Goal: Task Accomplishment & Management: Manage account settings

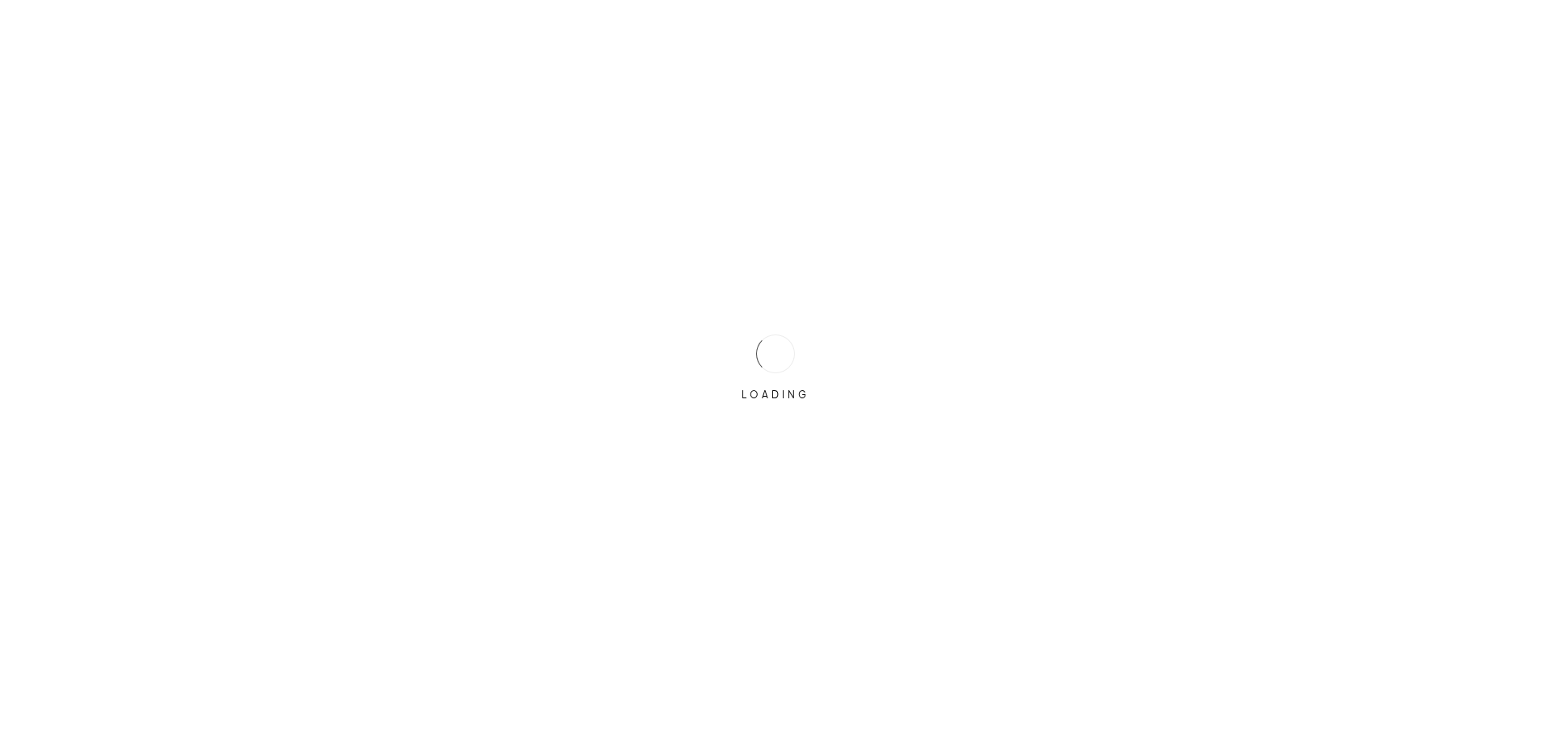
drag, startPoint x: 753, startPoint y: 531, endPoint x: 757, endPoint y: 486, distance: 45.4
click at [753, 530] on div "LOADING" at bounding box center [775, 368] width 1551 height 736
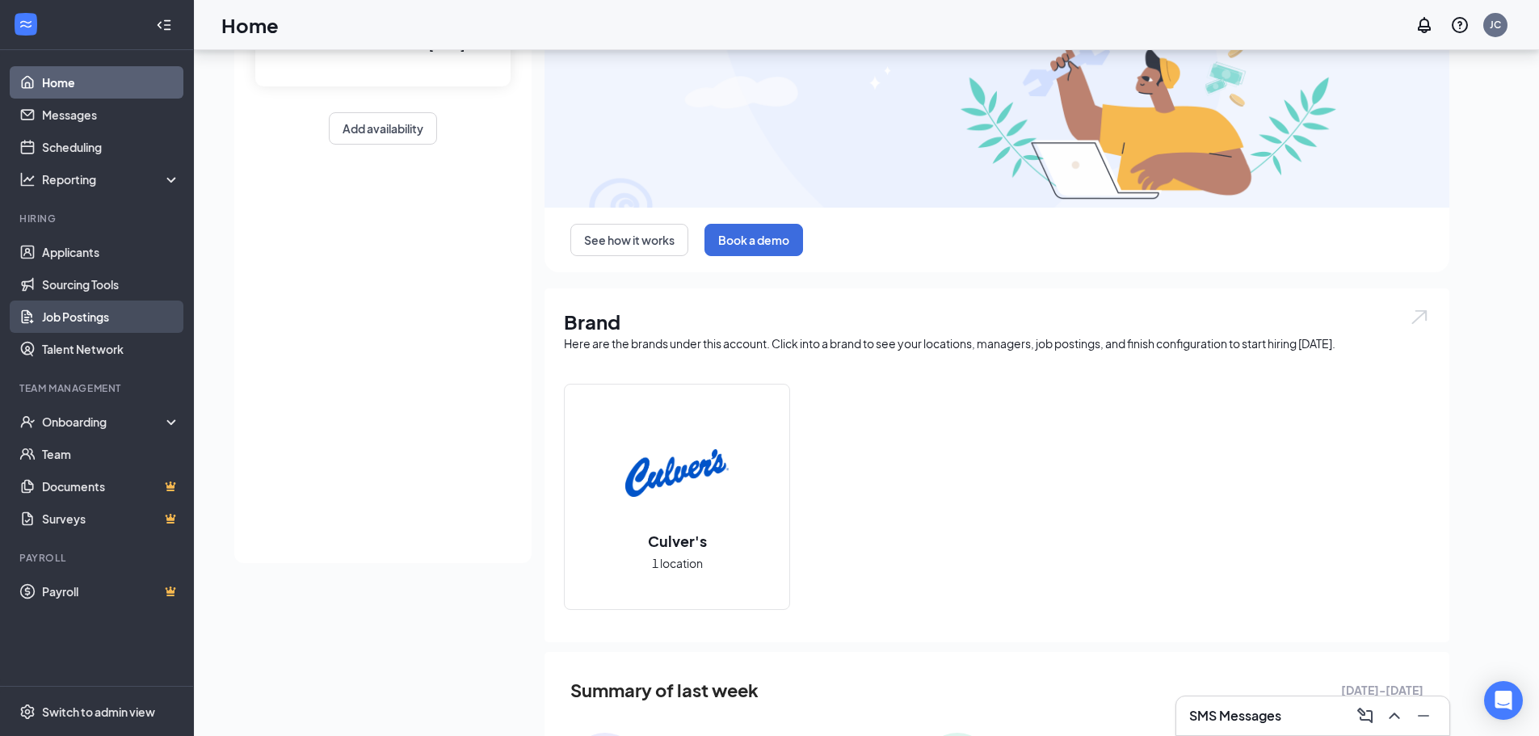
scroll to position [162, 0]
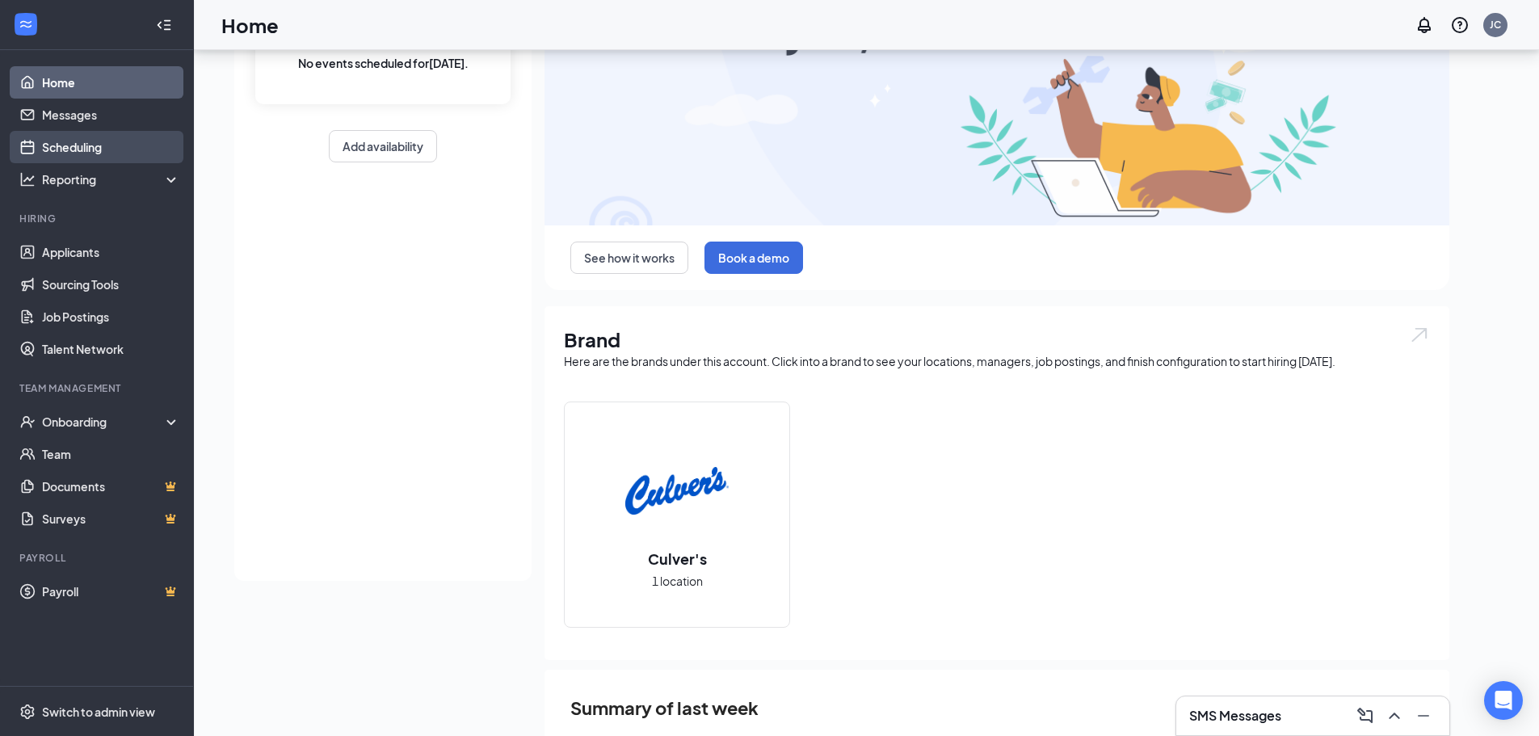
click at [86, 140] on link "Scheduling" at bounding box center [111, 147] width 138 height 32
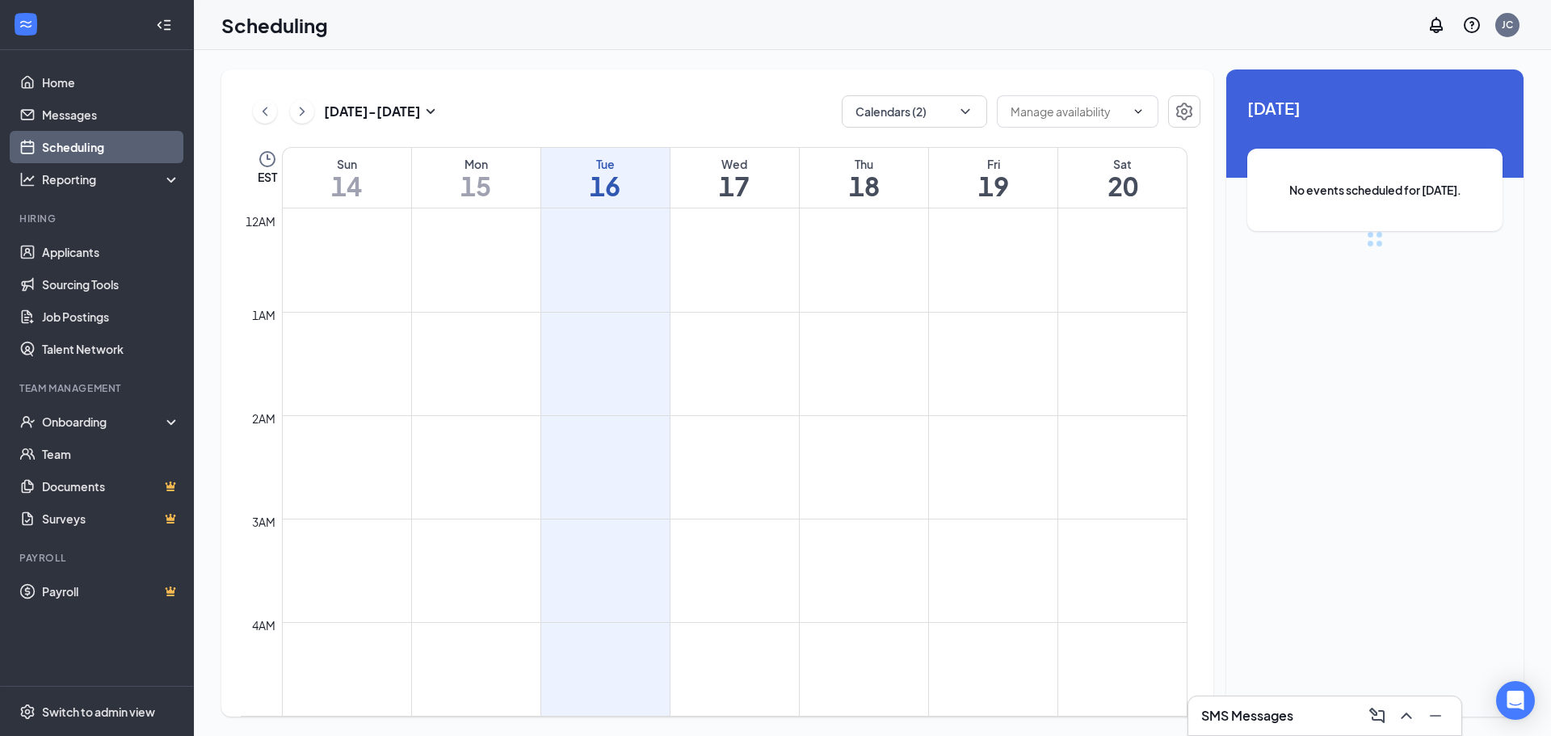
scroll to position [794, 0]
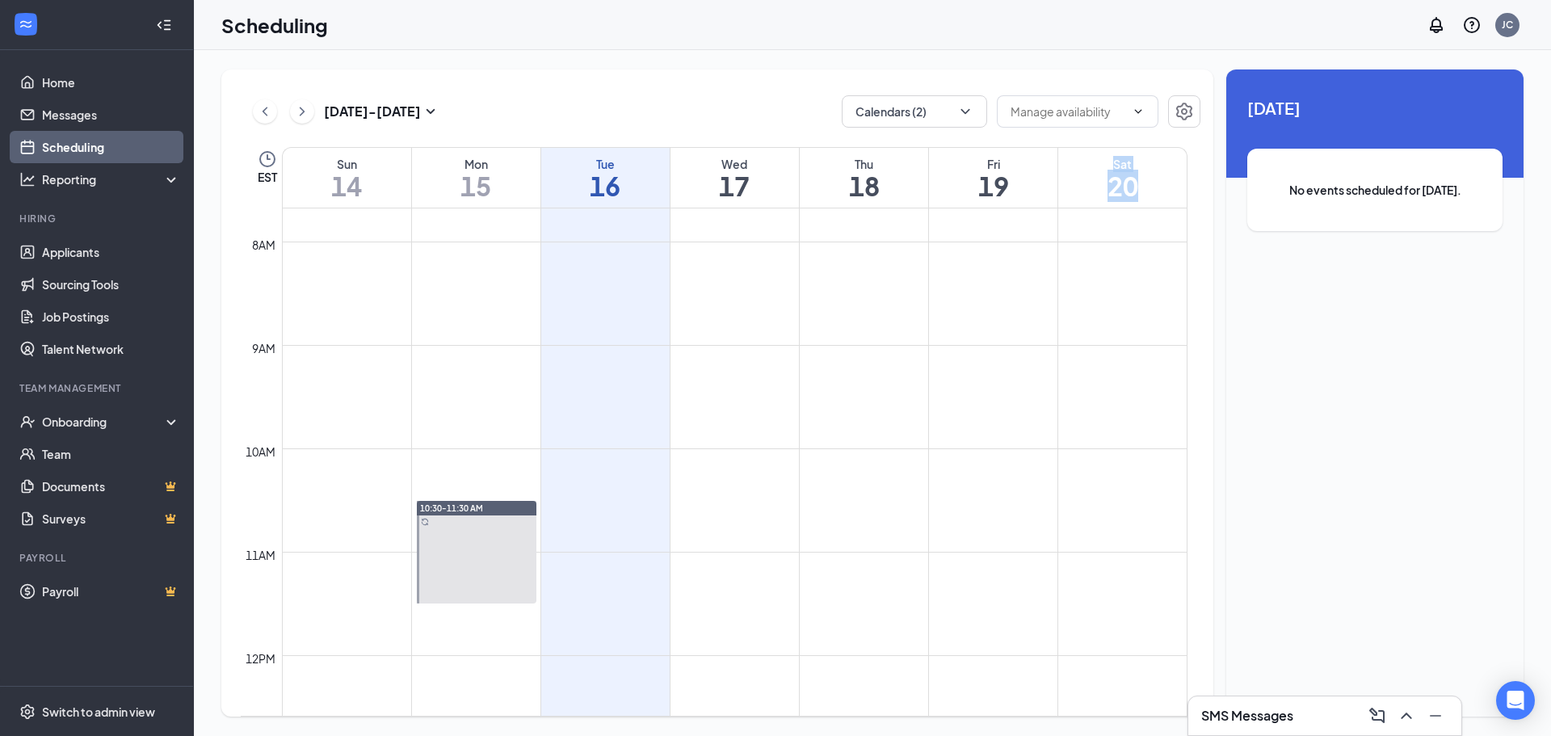
drag, startPoint x: 1163, startPoint y: 186, endPoint x: 1030, endPoint y: 187, distance: 133.3
click at [1027, 186] on tr "Sun 14 Mon 15 Tue 16 Wed 17 Thu 18 Fri 19 Sat 20" at bounding box center [714, 177] width 947 height 61
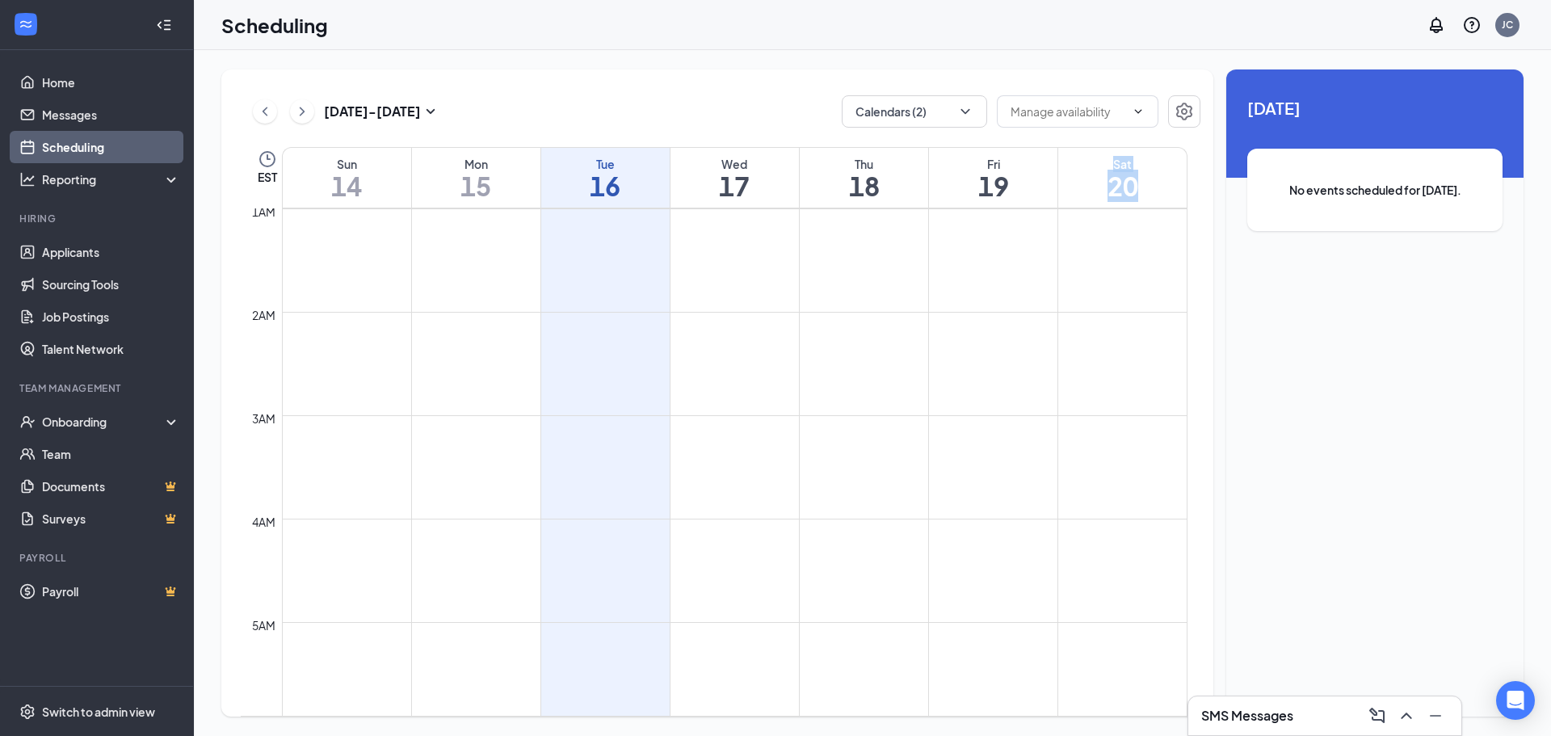
scroll to position [0, 0]
click at [312, 106] on button at bounding box center [302, 111] width 24 height 24
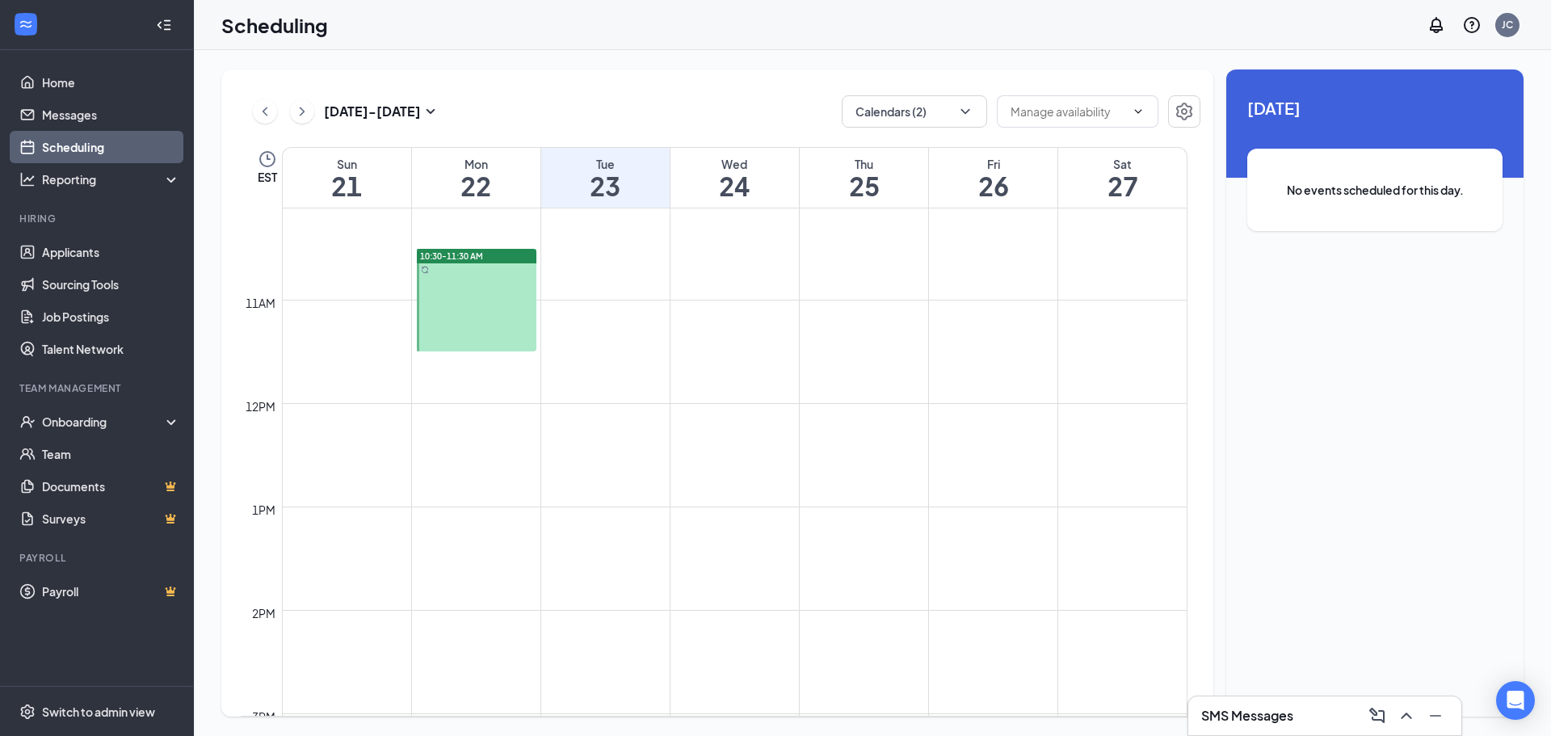
scroll to position [713, 0]
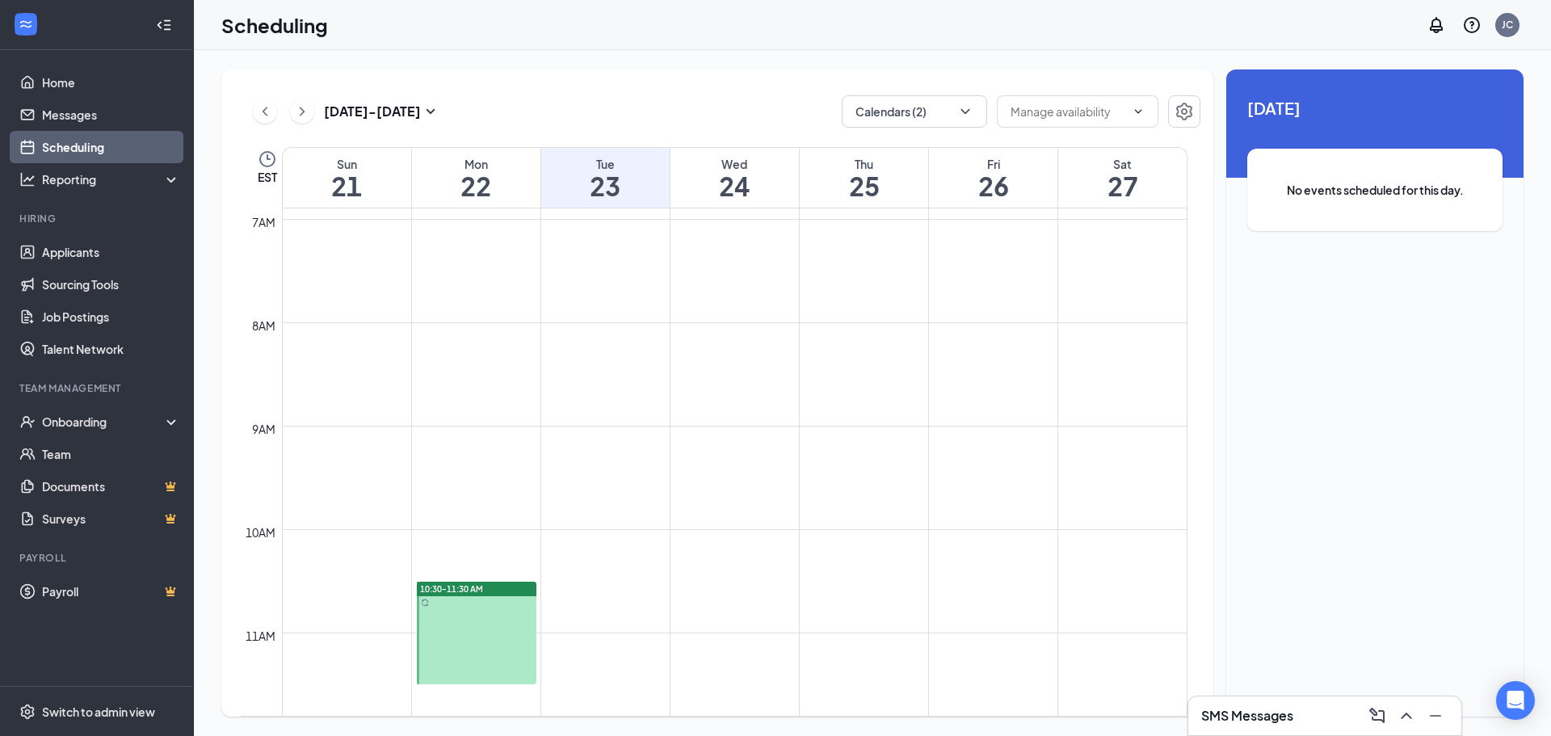
click at [443, 588] on span "10:30-11:30 AM" at bounding box center [451, 588] width 63 height 11
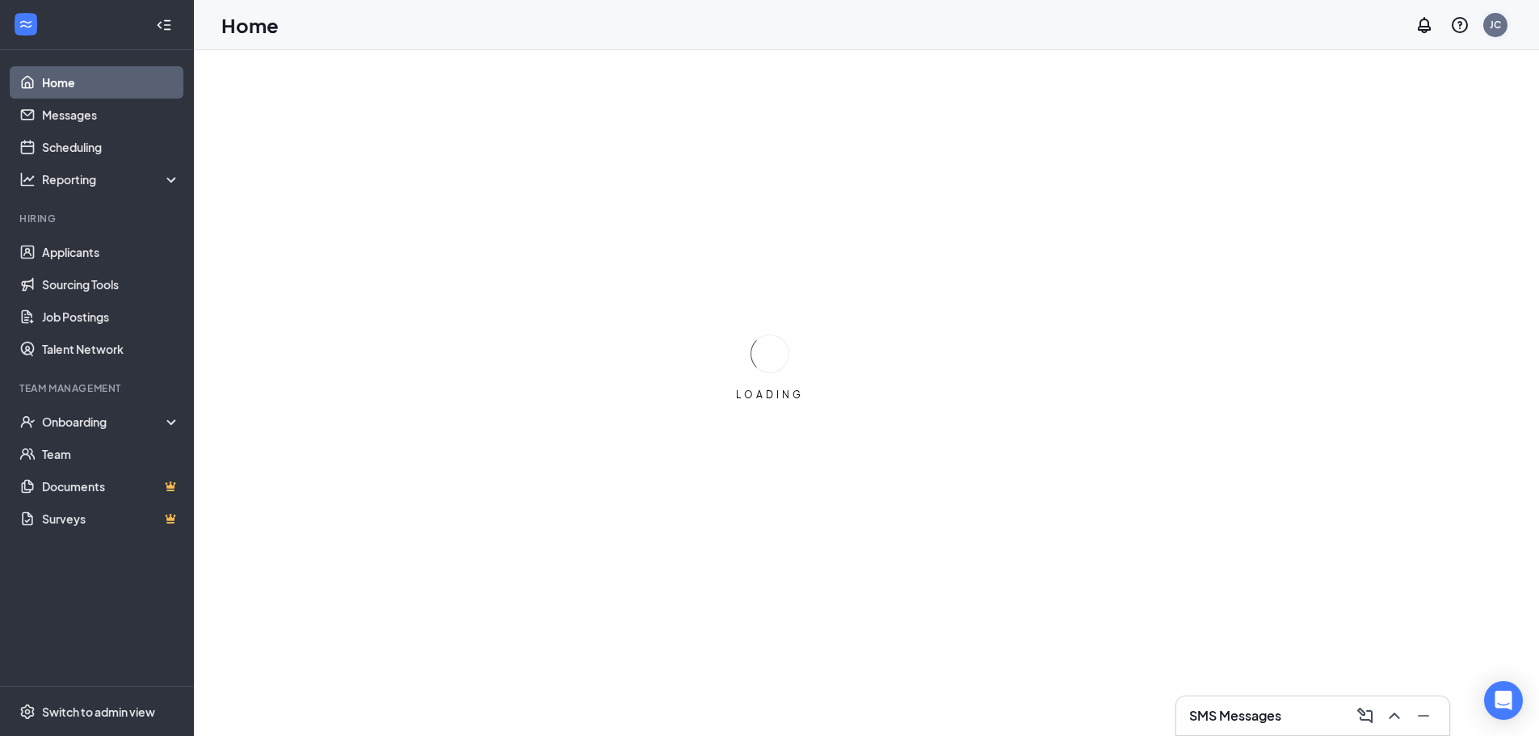
click at [1491, 27] on div "JC" at bounding box center [1495, 25] width 11 height 14
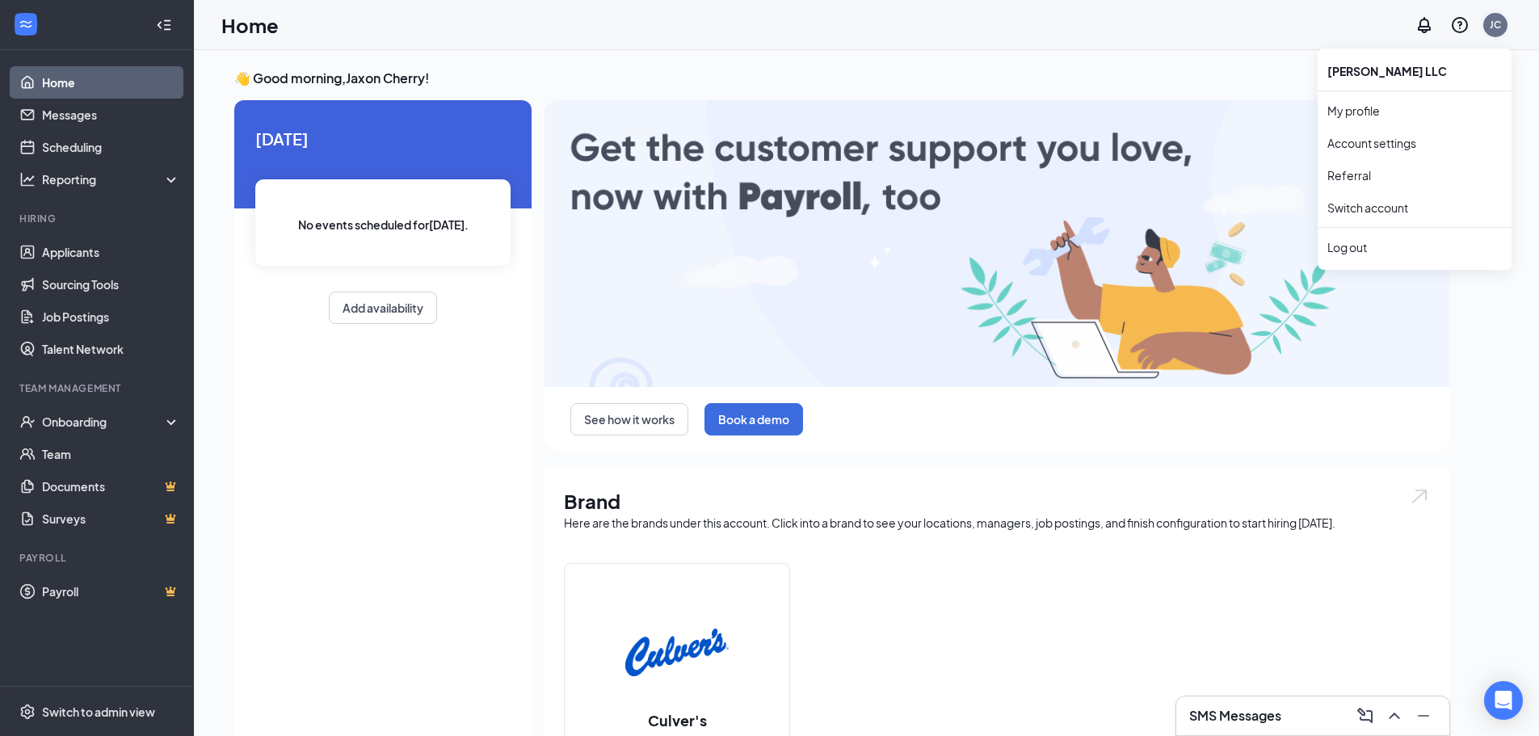
click at [1491, 27] on div "JC" at bounding box center [1495, 25] width 11 height 14
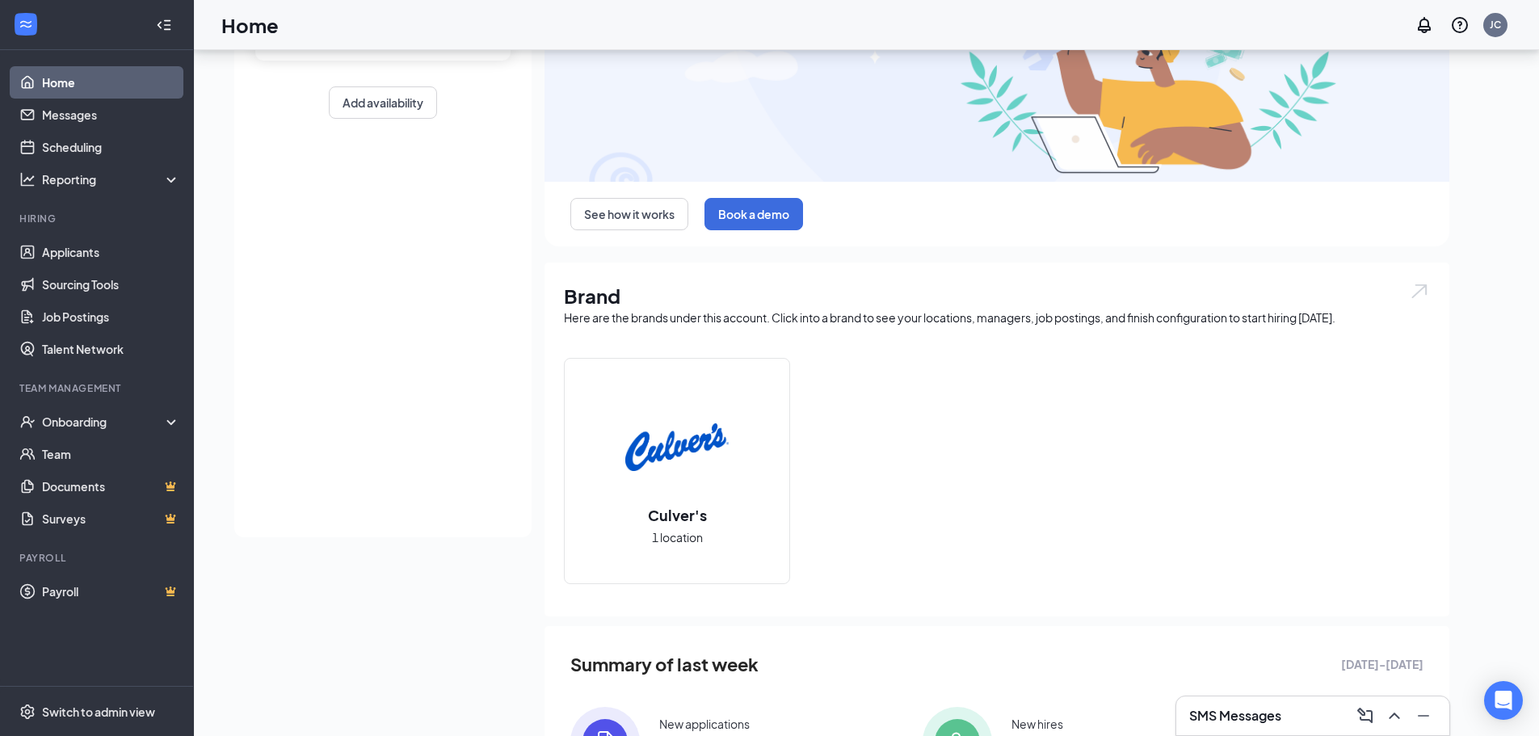
scroll to position [309, 0]
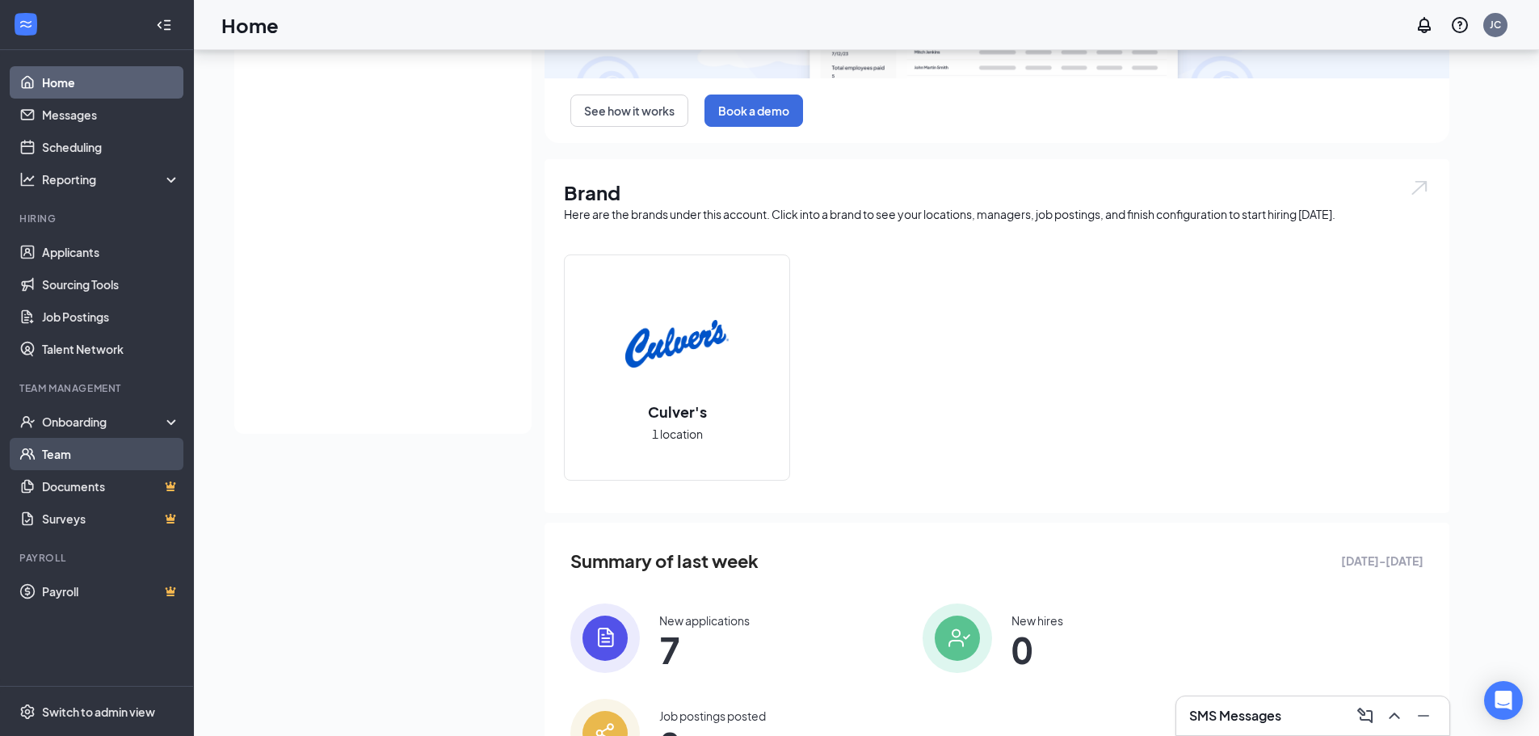
click at [101, 442] on link "Team" at bounding box center [111, 454] width 138 height 32
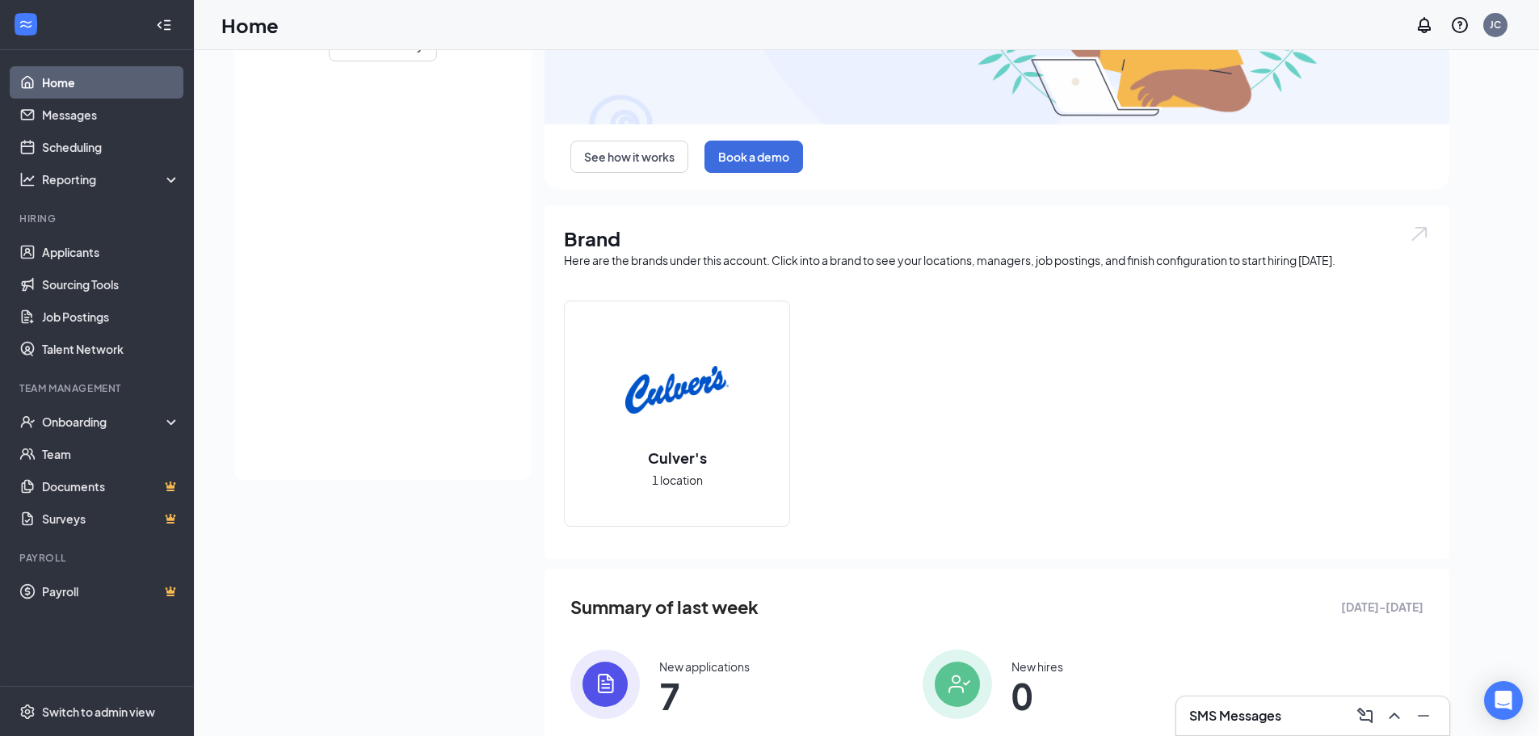
scroll to position [309, 0]
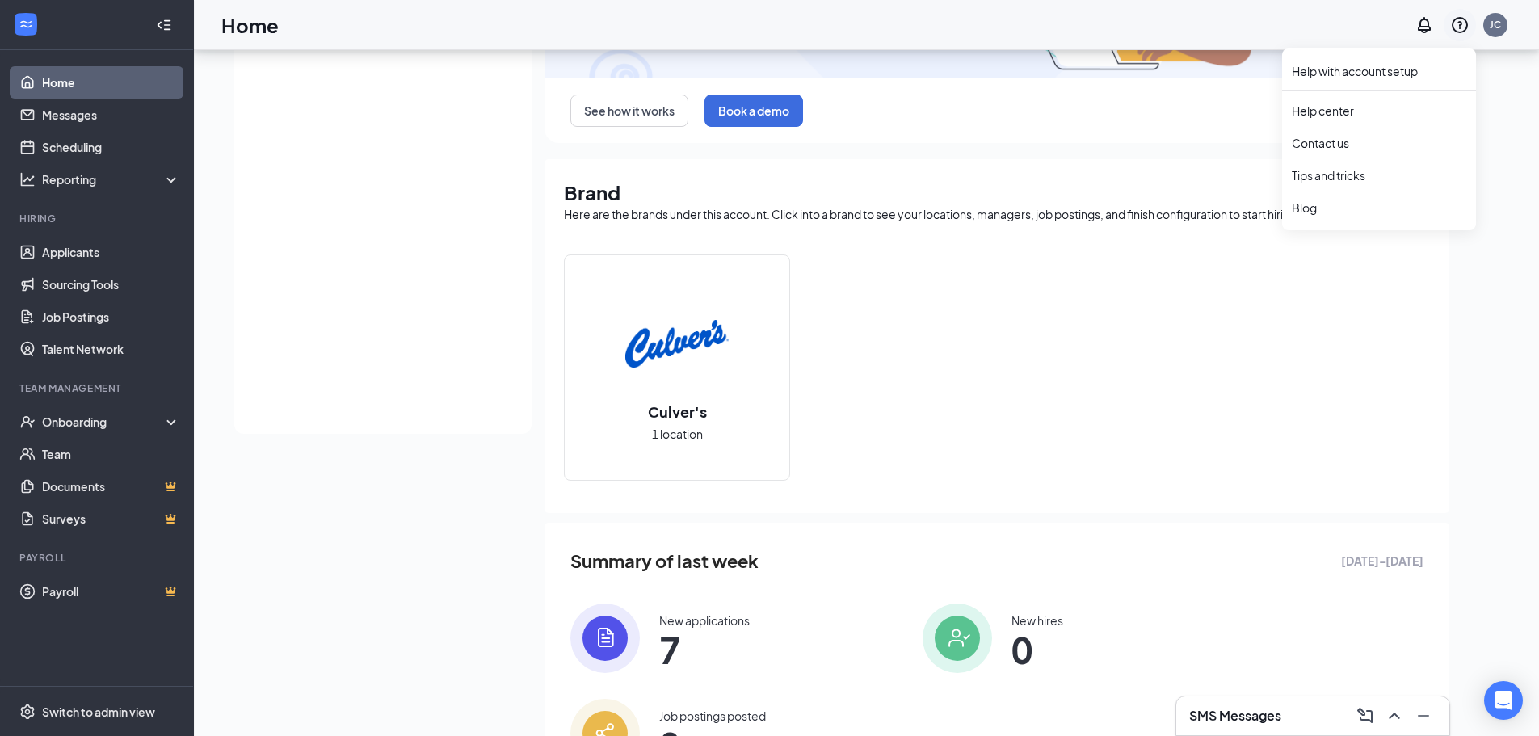
click at [1461, 25] on icon "QuestionInfo" at bounding box center [1459, 24] width 19 height 19
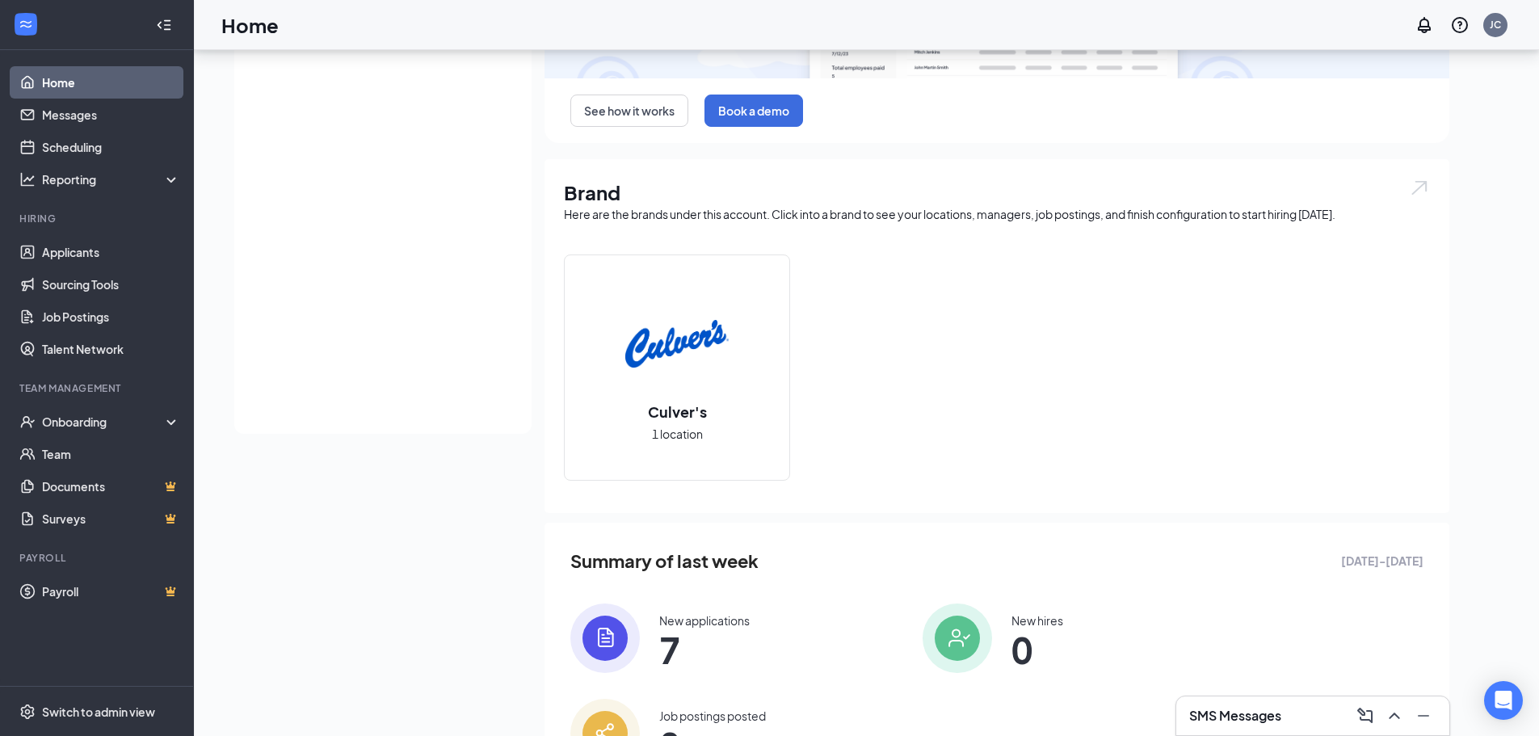
click at [298, 477] on div "[DATE] No events scheduled for [DATE] . Add availability See how it works Book …" at bounding box center [841, 302] width 1215 height 1020
click at [112, 263] on link "Applicants" at bounding box center [111, 252] width 138 height 32
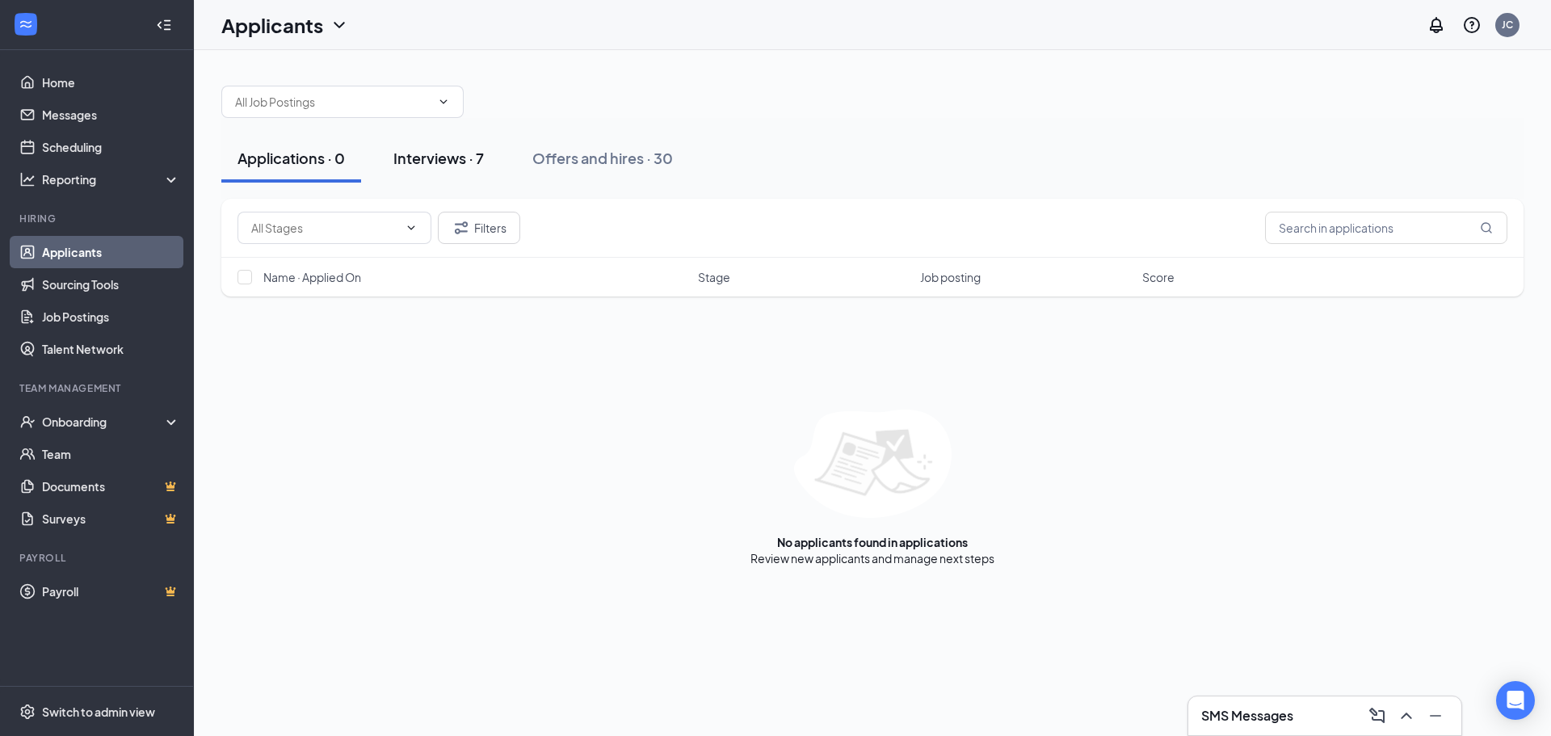
click at [466, 160] on div "Interviews · 7" at bounding box center [438, 158] width 90 height 20
